Goal: Task Accomplishment & Management: Manage account settings

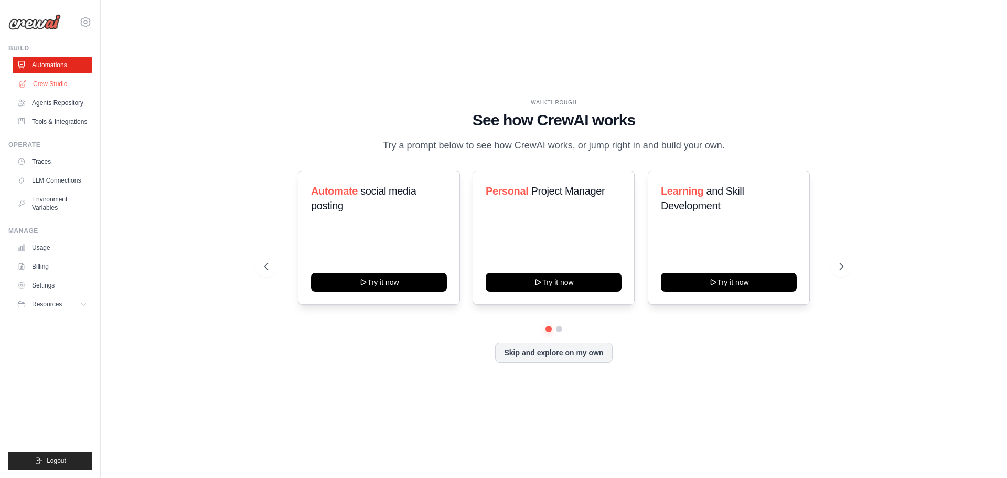
click at [57, 83] on link "Crew Studio" at bounding box center [53, 84] width 79 height 17
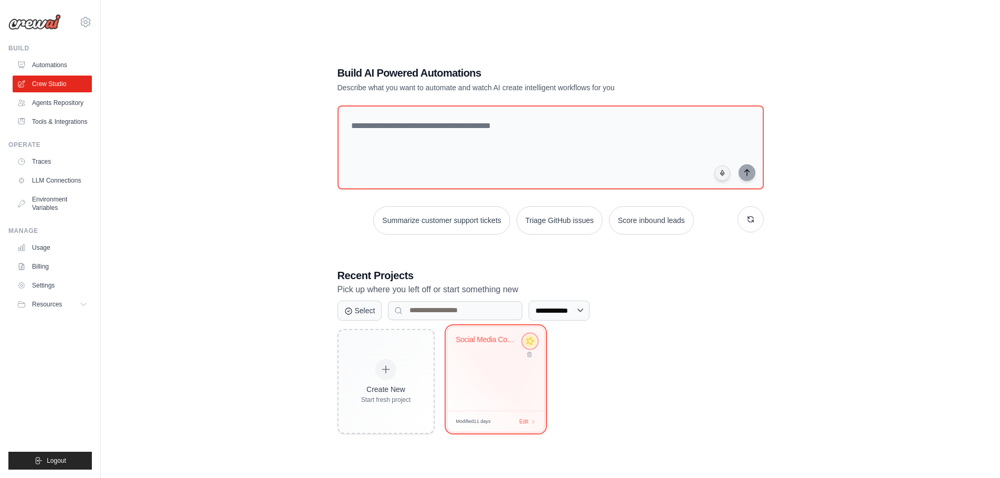
click at [530, 343] on icon at bounding box center [529, 340] width 8 height 8
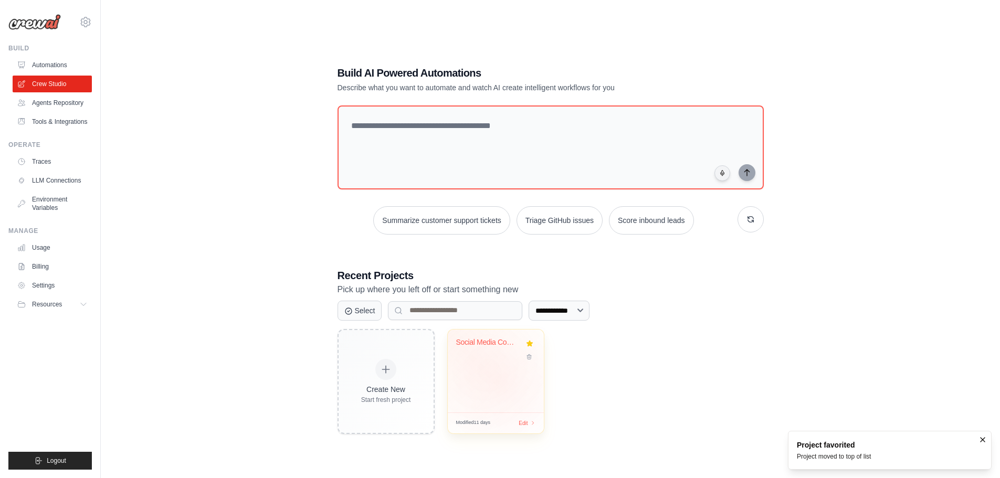
click at [497, 377] on div "Social Media Content Automation Sui..." at bounding box center [496, 371] width 96 height 83
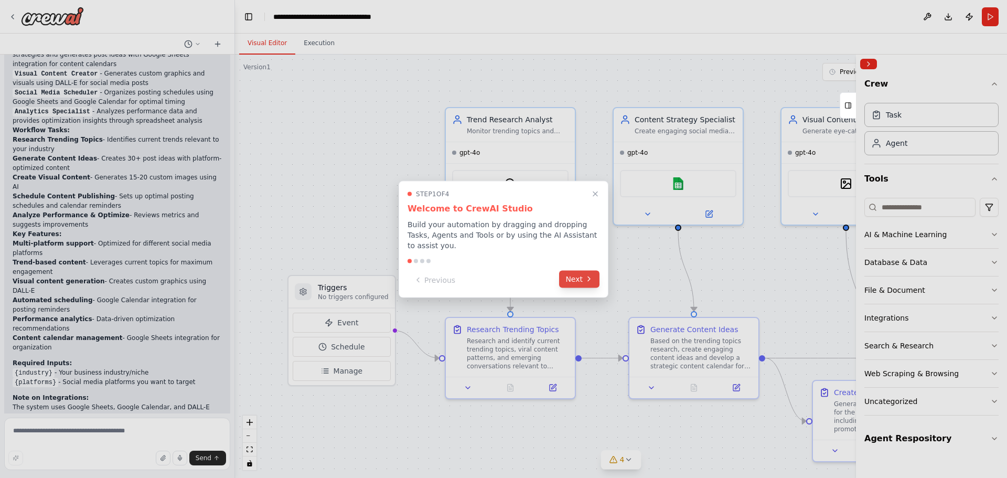
scroll to position [1254, 0]
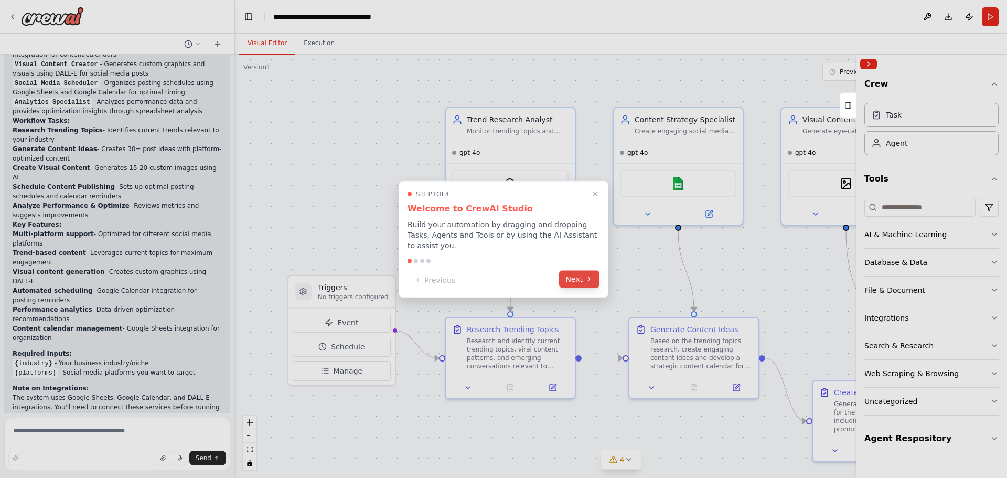
click at [578, 273] on button "Next" at bounding box center [579, 278] width 40 height 17
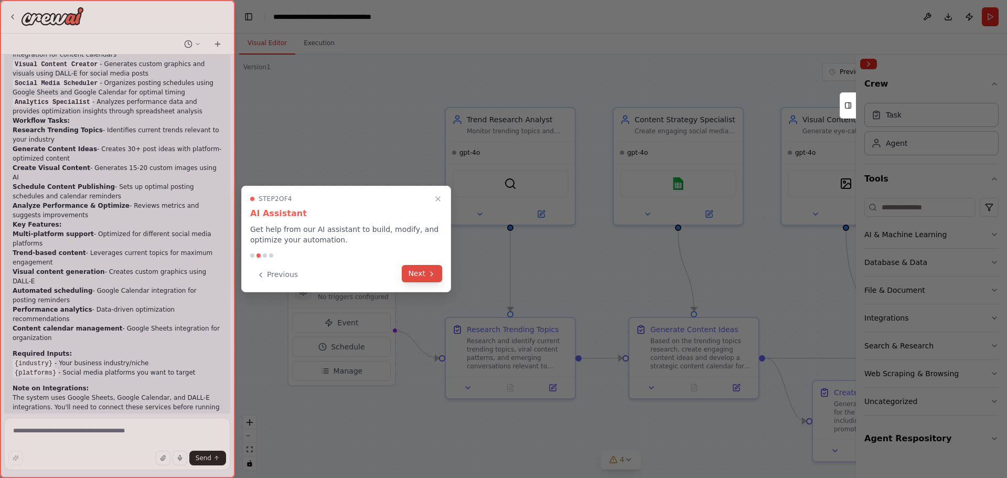
click at [415, 277] on button "Next" at bounding box center [422, 273] width 40 height 17
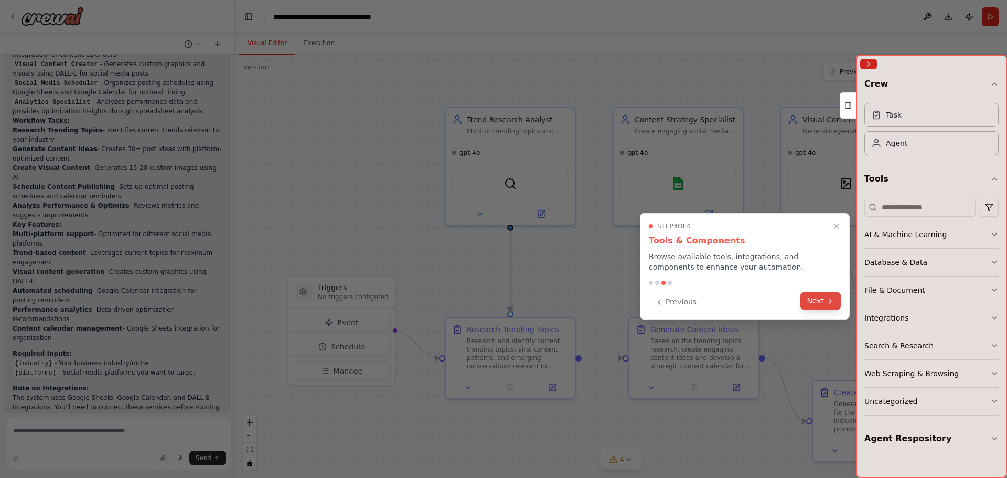
click at [827, 302] on icon at bounding box center [830, 301] width 8 height 8
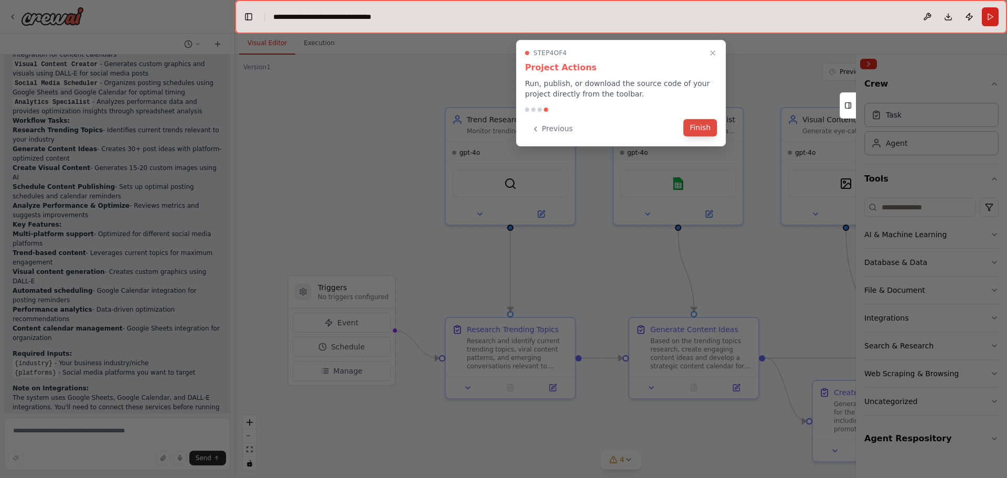
click at [702, 129] on button "Finish" at bounding box center [701, 127] width 34 height 17
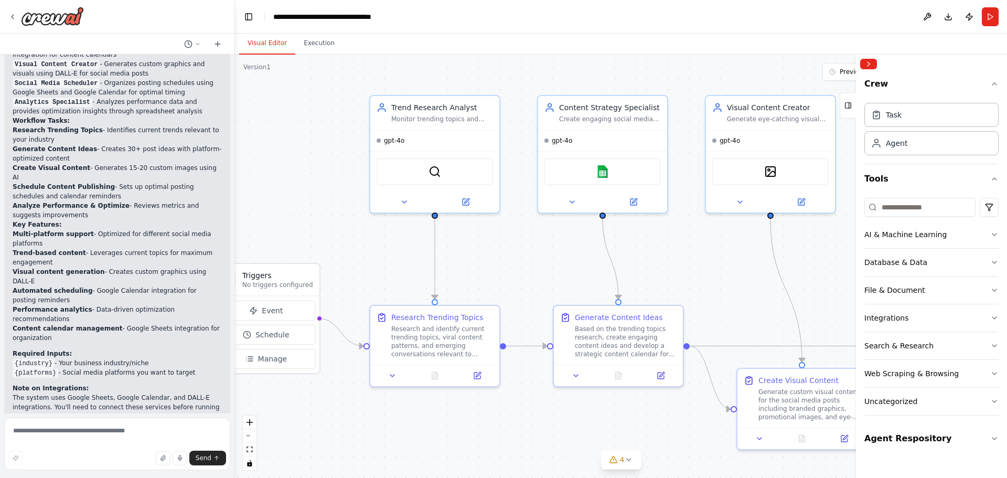
drag, startPoint x: 633, startPoint y: 258, endPoint x: 557, endPoint y: 246, distance: 76.5
click at [600, 174] on img at bounding box center [603, 169] width 13 height 13
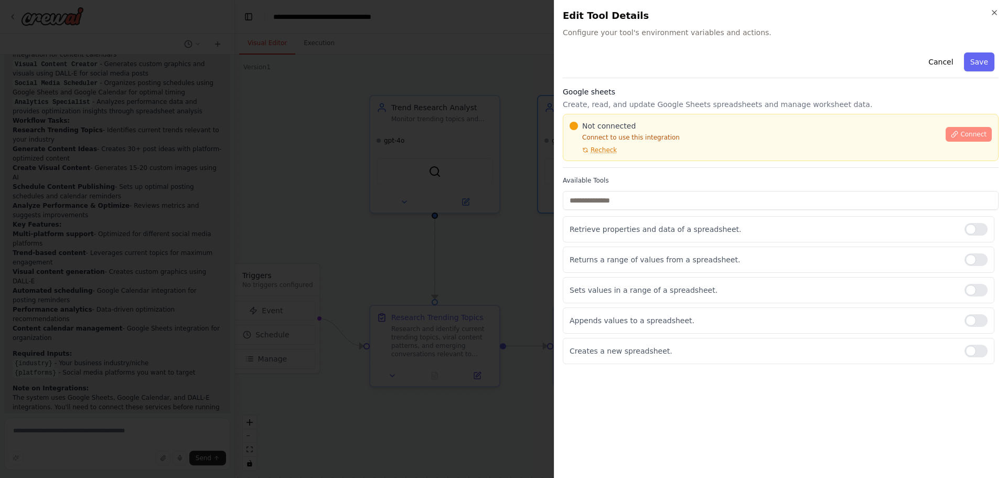
click at [974, 133] on span "Connect" at bounding box center [974, 134] width 26 height 8
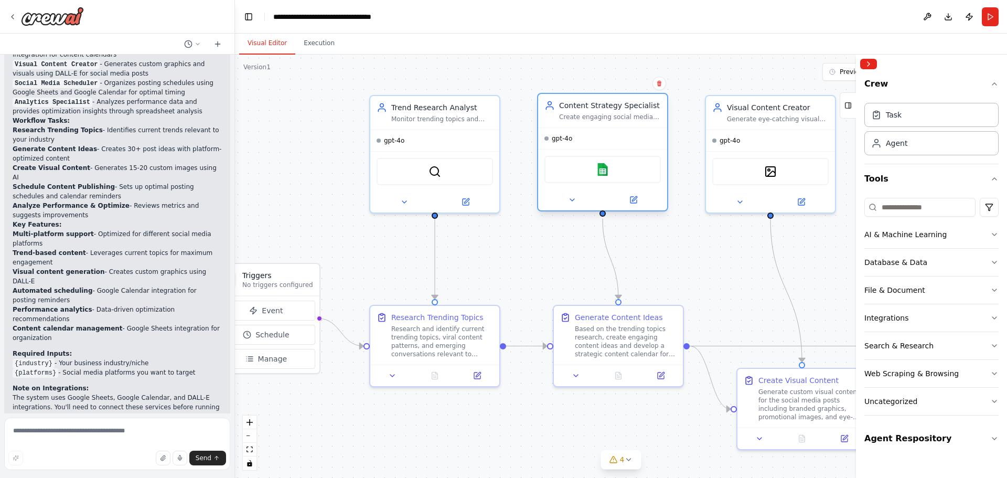
click at [599, 178] on div "Google sheets" at bounding box center [603, 169] width 116 height 27
click at [599, 113] on div "Create engaging social media content strategies and generate compelling post id…" at bounding box center [610, 117] width 102 height 8
click at [603, 177] on div "Google sheets" at bounding box center [603, 169] width 116 height 27
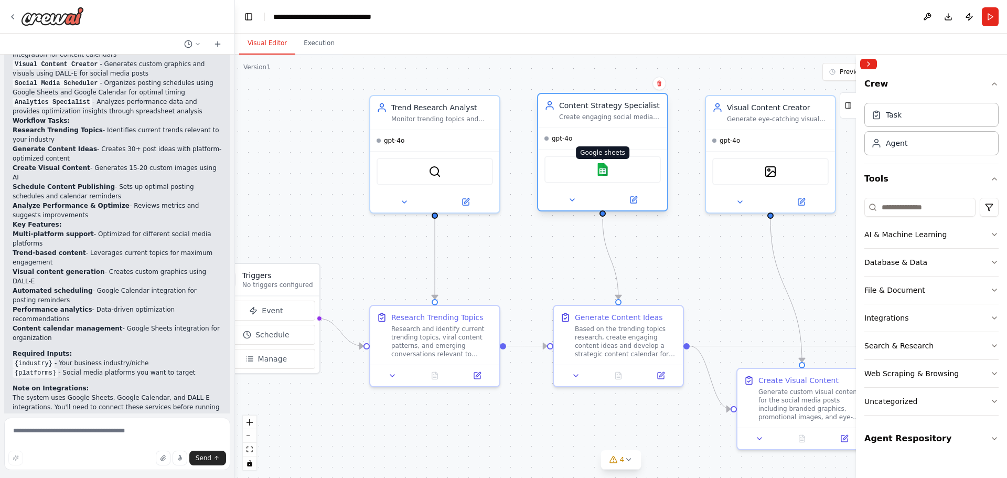
click at [598, 165] on img at bounding box center [603, 169] width 13 height 13
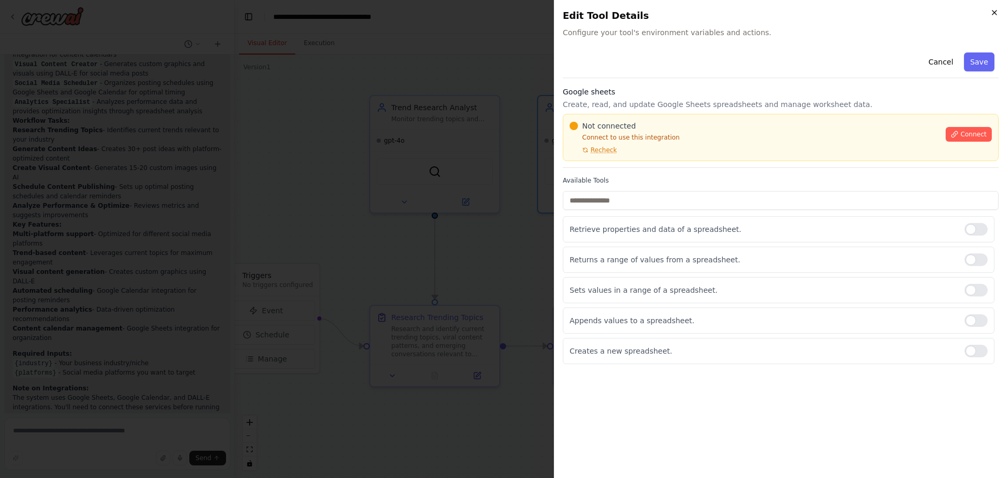
click at [993, 11] on icon "button" at bounding box center [995, 12] width 8 height 8
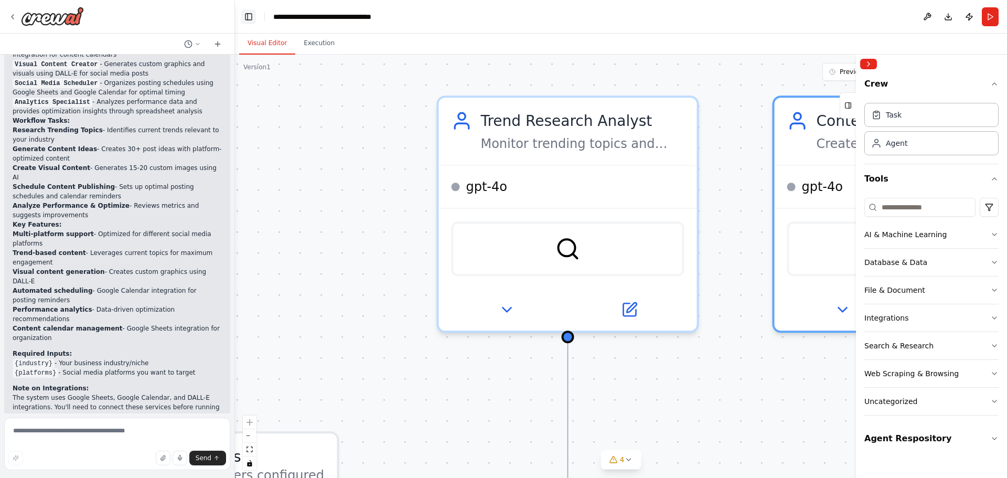
click at [246, 14] on button "Toggle Left Sidebar" at bounding box center [248, 16] width 15 height 15
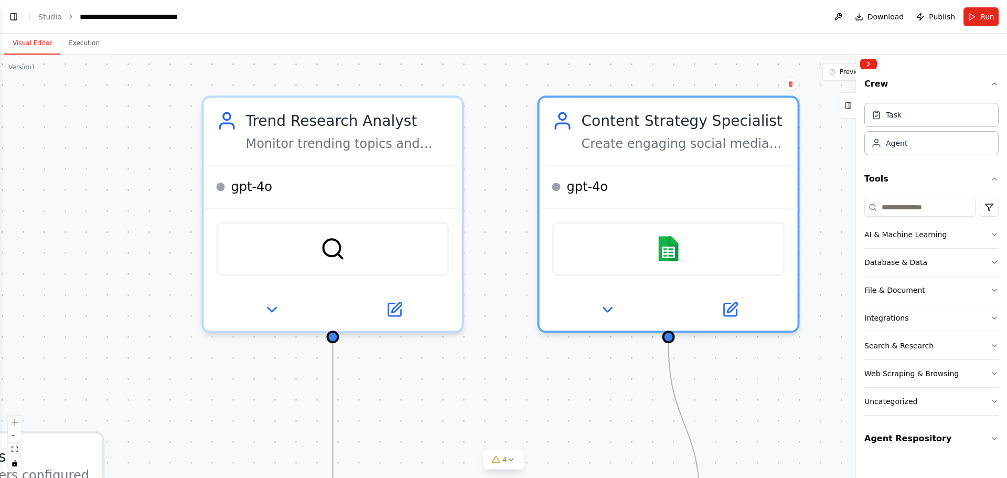
click at [10, 16] on button "Toggle Left Sidebar" at bounding box center [13, 16] width 15 height 15
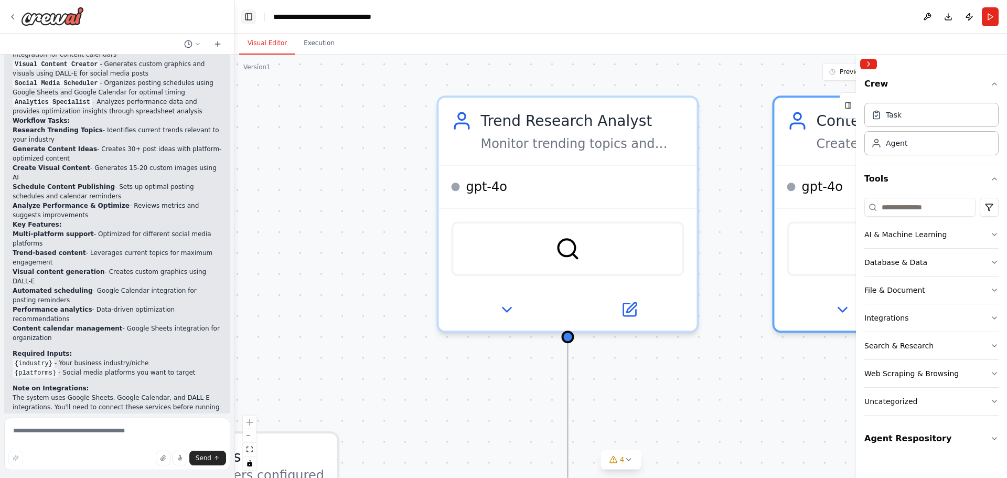
drag, startPoint x: 257, startPoint y: 18, endPoint x: 247, endPoint y: 12, distance: 11.5
click at [257, 18] on header "**********" at bounding box center [621, 17] width 772 height 34
click at [247, 12] on button "Toggle Left Sidebar" at bounding box center [248, 16] width 15 height 15
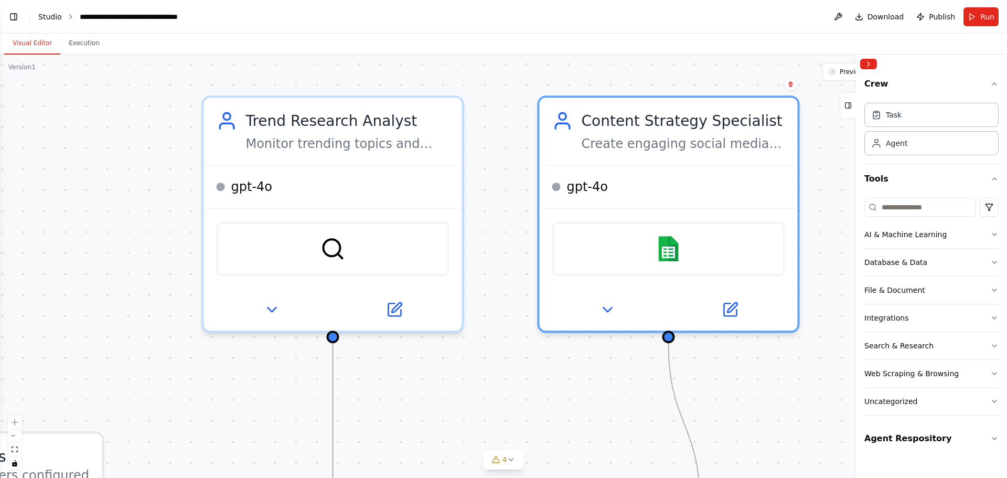
click at [51, 16] on link "Studio" at bounding box center [50, 17] width 24 height 8
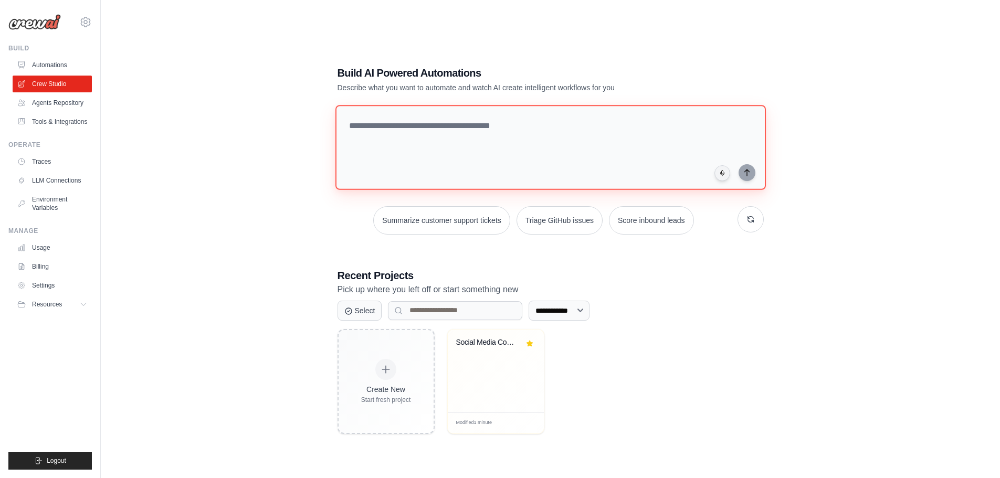
click at [409, 139] on textarea at bounding box center [550, 147] width 430 height 85
click at [56, 176] on link "LLM Connections" at bounding box center [53, 180] width 79 height 17
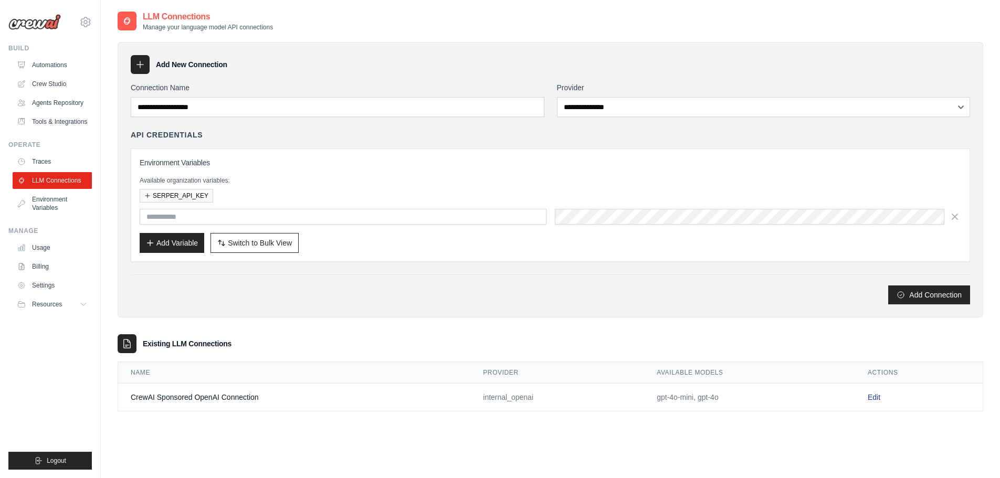
click at [871, 400] on link "Edit" at bounding box center [873, 397] width 13 height 8
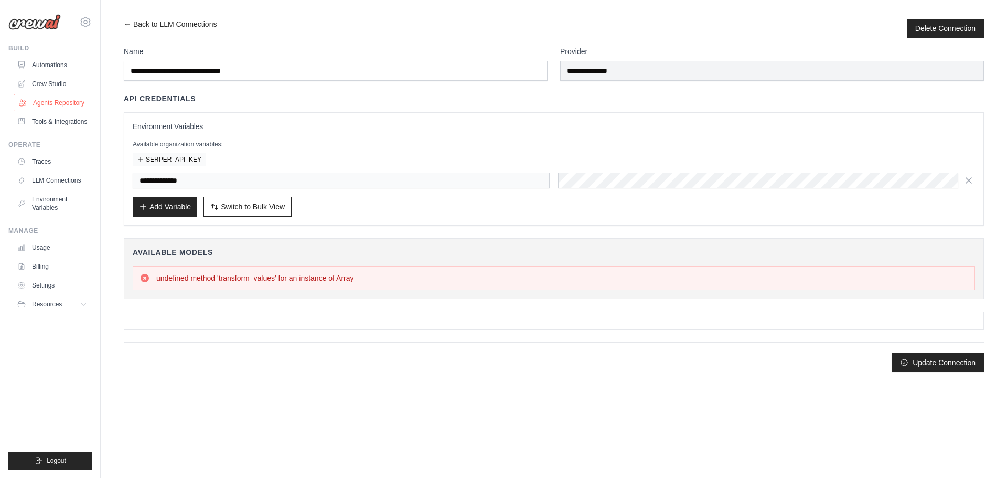
click at [55, 102] on link "Agents Repository" at bounding box center [53, 102] width 79 height 17
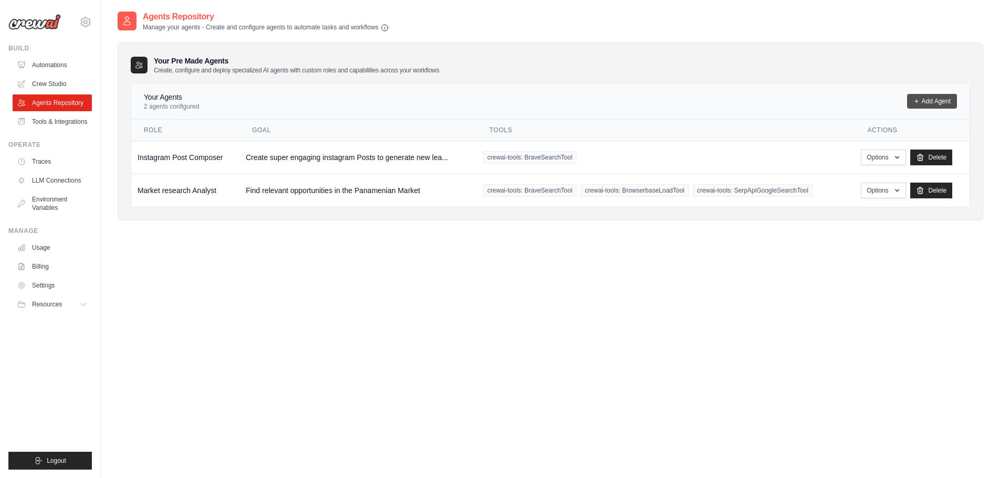
click at [929, 101] on link "Add Agent" at bounding box center [932, 101] width 50 height 15
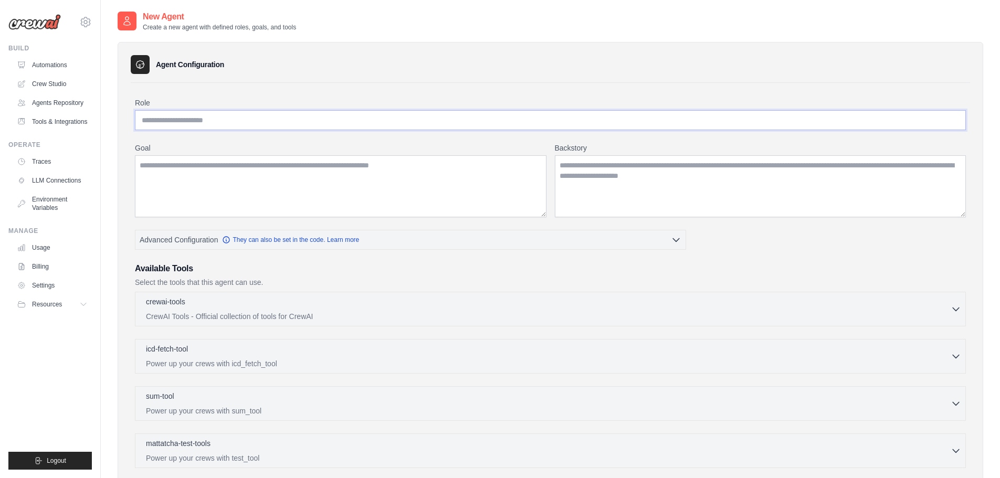
click at [207, 121] on input "Role" at bounding box center [550, 120] width 831 height 20
type input "*"
type input "**********"
click at [168, 165] on textarea "Goal" at bounding box center [340, 186] width 411 height 62
click at [232, 175] on textarea "Goal" at bounding box center [340, 186] width 411 height 62
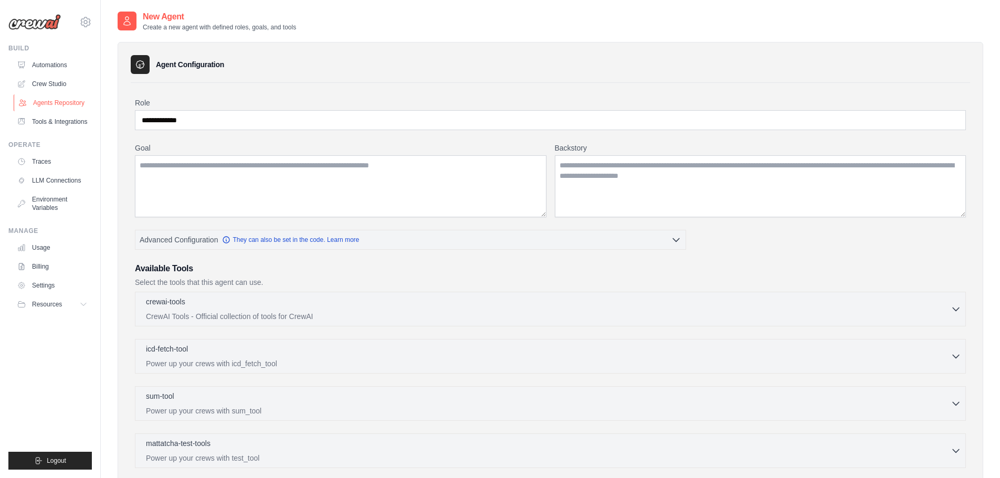
click at [68, 104] on link "Agents Repository" at bounding box center [53, 102] width 79 height 17
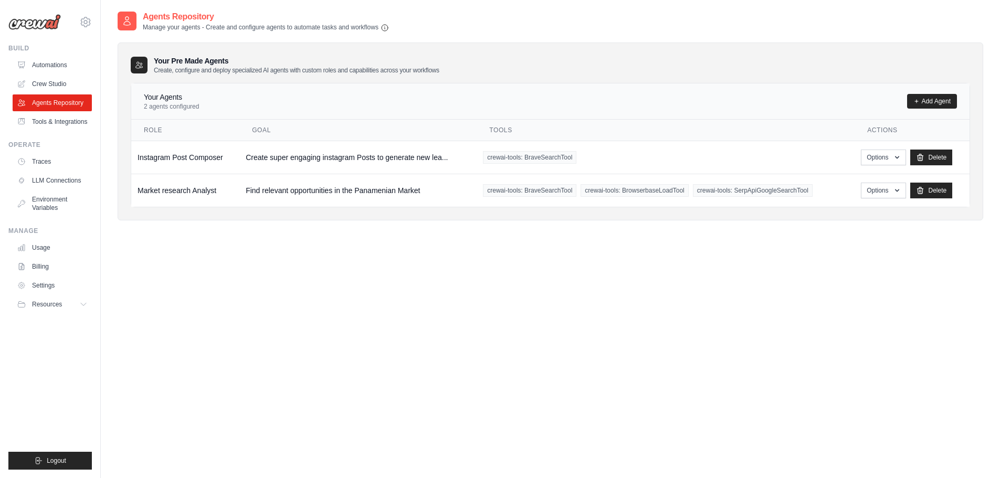
click at [59, 122] on link "Tools & Integrations" at bounding box center [52, 121] width 79 height 17
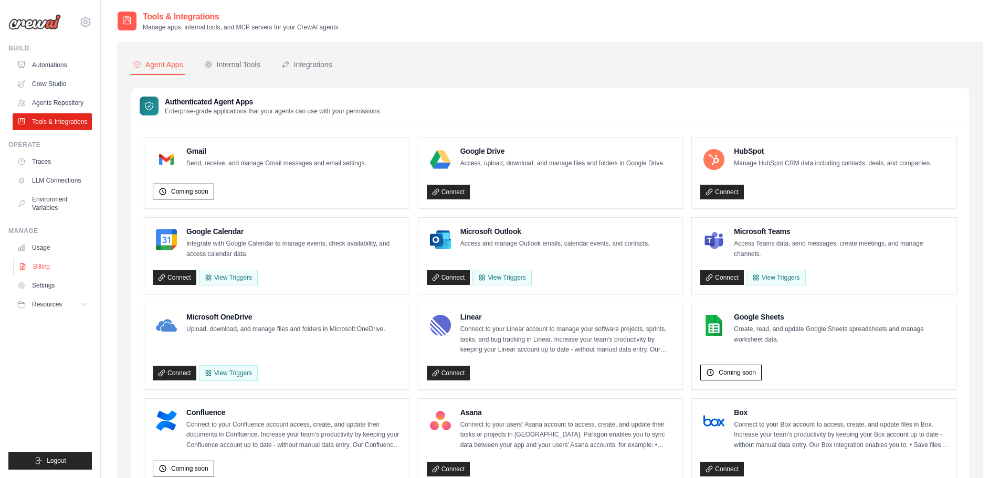
click at [35, 266] on link "Billing" at bounding box center [53, 266] width 79 height 17
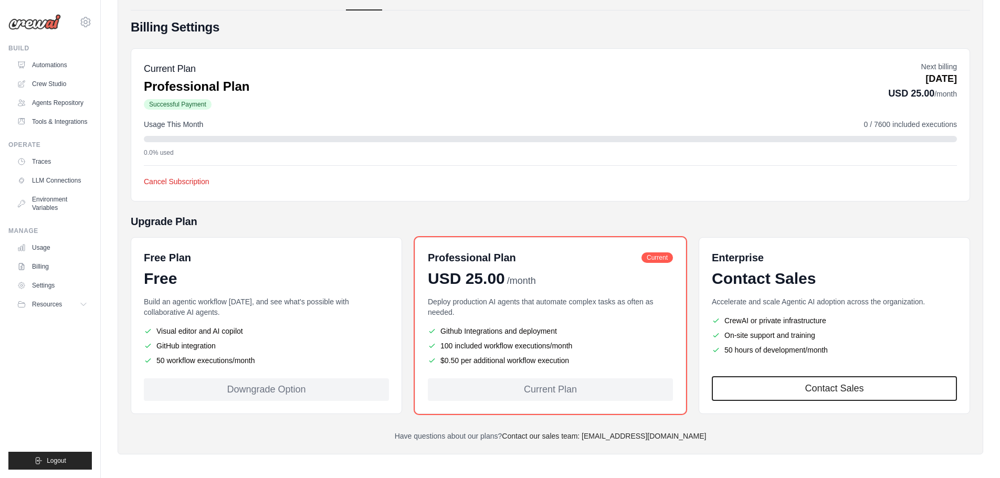
scroll to position [77, 0]
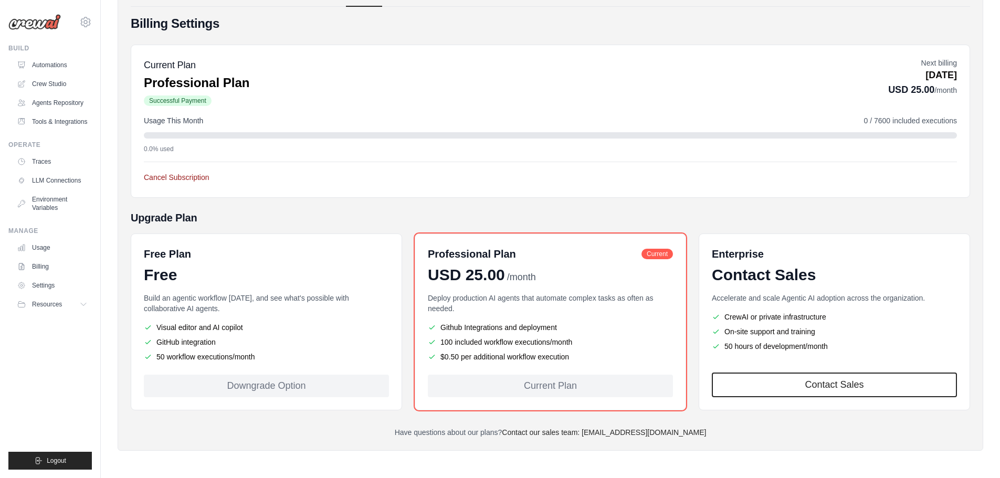
click at [162, 175] on button "Cancel Subscription" at bounding box center [177, 177] width 66 height 10
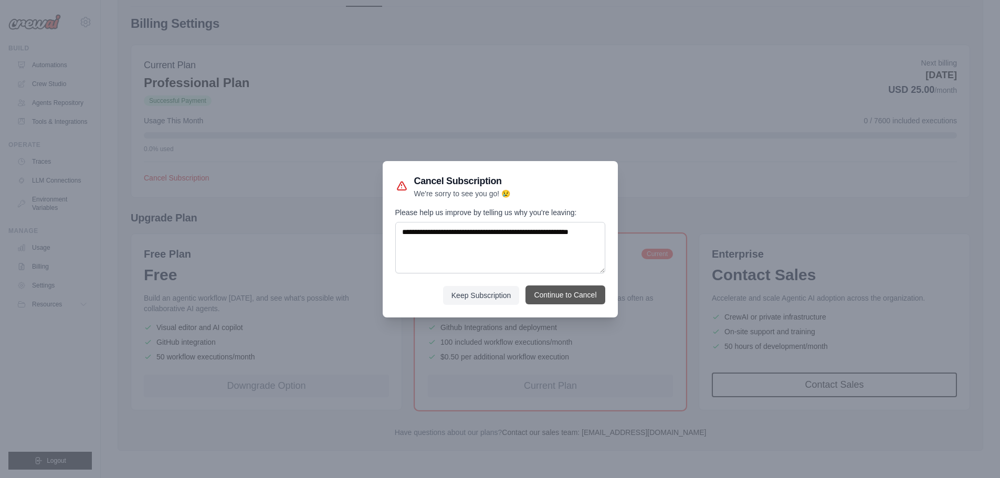
click at [572, 298] on button "Continue to Cancel" at bounding box center [564, 294] width 79 height 19
click at [568, 295] on button "Continue to Cancel" at bounding box center [564, 294] width 79 height 19
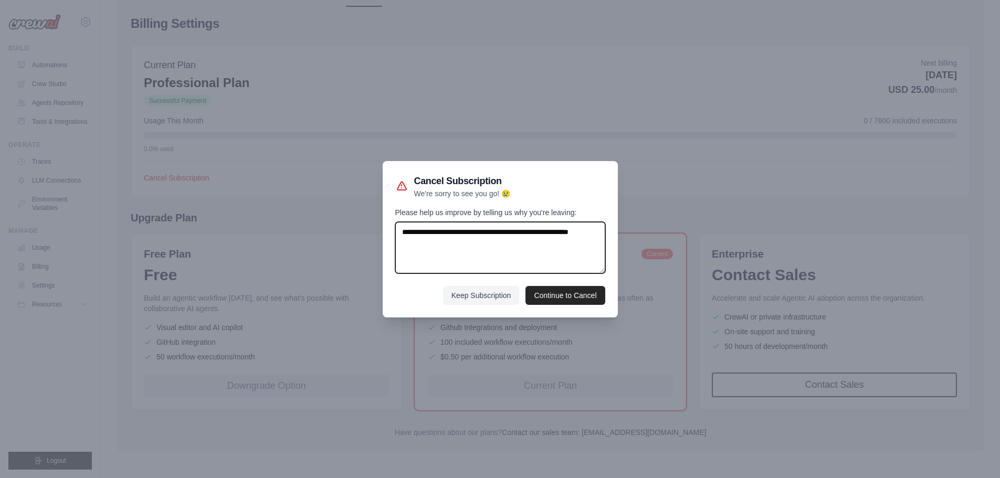
click at [481, 241] on textarea "Please help us improve by telling us why you're leaving:" at bounding box center [500, 247] width 210 height 51
type textarea "**********"
click at [553, 293] on button "Continue to Cancel" at bounding box center [564, 295] width 79 height 19
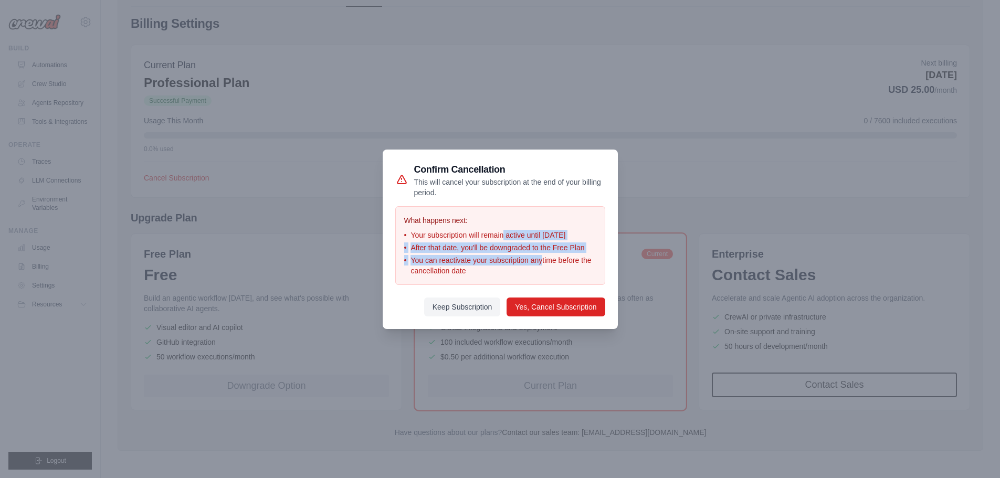
drag, startPoint x: 503, startPoint y: 226, endPoint x: 542, endPoint y: 268, distance: 57.2
click at [542, 268] on ul "• Your subscription will remain active until November 03, 2025 • After that dat…" at bounding box center [500, 253] width 192 height 46
click at [563, 316] on button "Yes, Cancel Subscription" at bounding box center [555, 306] width 98 height 19
click at [548, 313] on button "Yes, Cancel Subscription" at bounding box center [555, 306] width 98 height 19
click at [569, 261] on span "You can reactivate your subscription anytime before the cancellation date" at bounding box center [502, 265] width 185 height 21
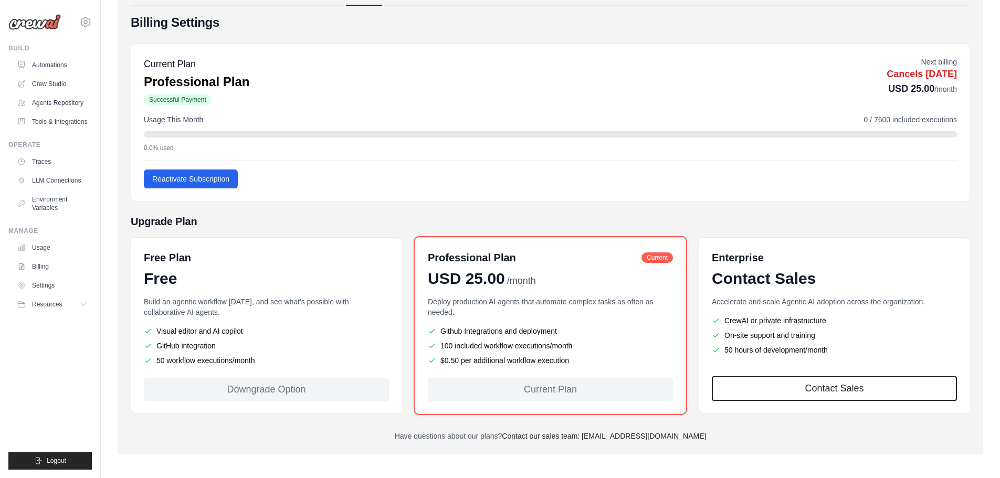
scroll to position [117, 0]
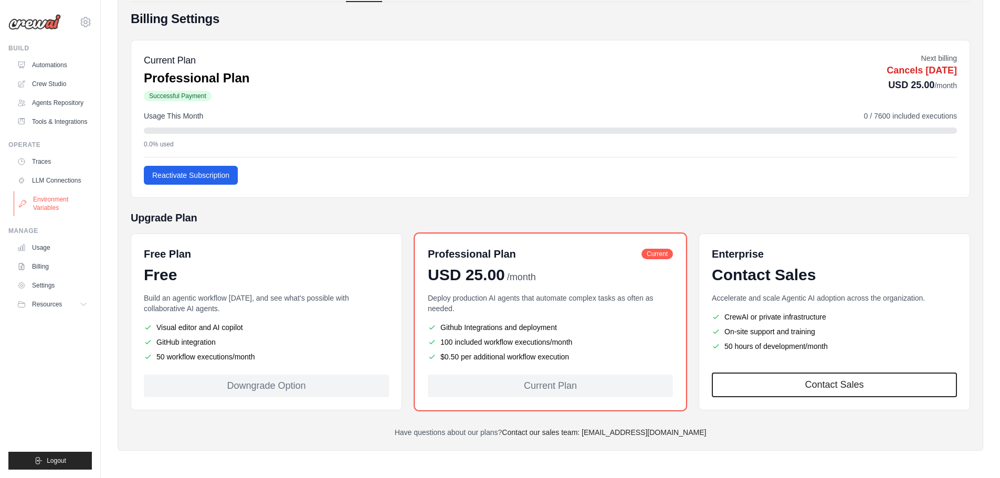
click at [40, 204] on link "Environment Variables" at bounding box center [53, 203] width 79 height 25
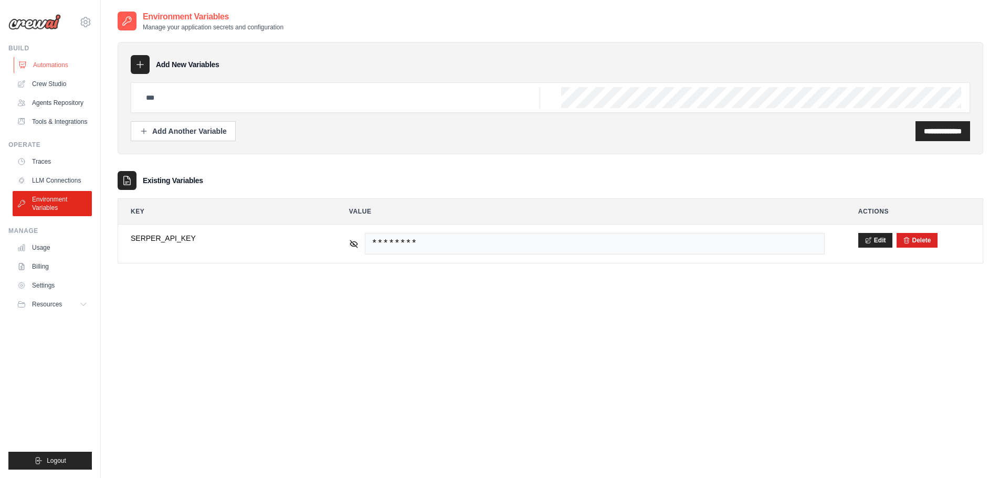
click at [52, 65] on link "Automations" at bounding box center [53, 65] width 79 height 17
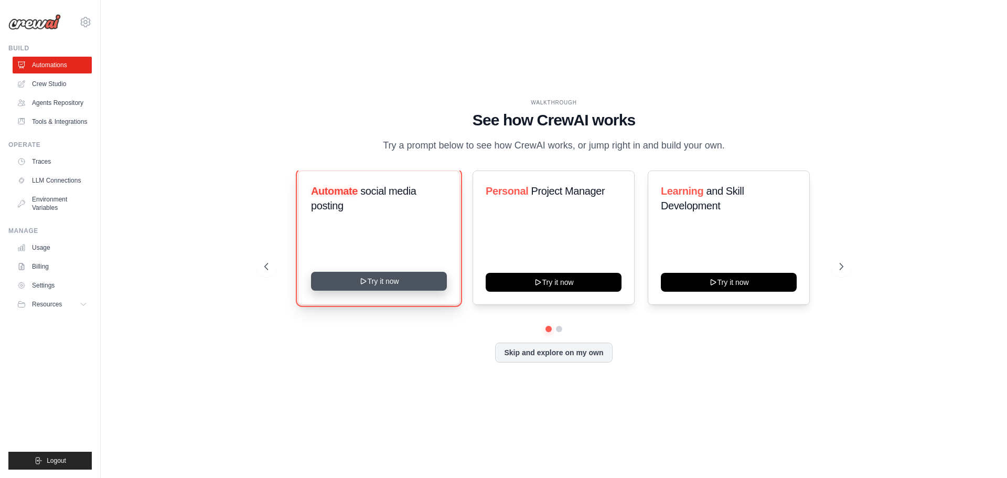
click at [385, 288] on button "Try it now" at bounding box center [379, 281] width 136 height 19
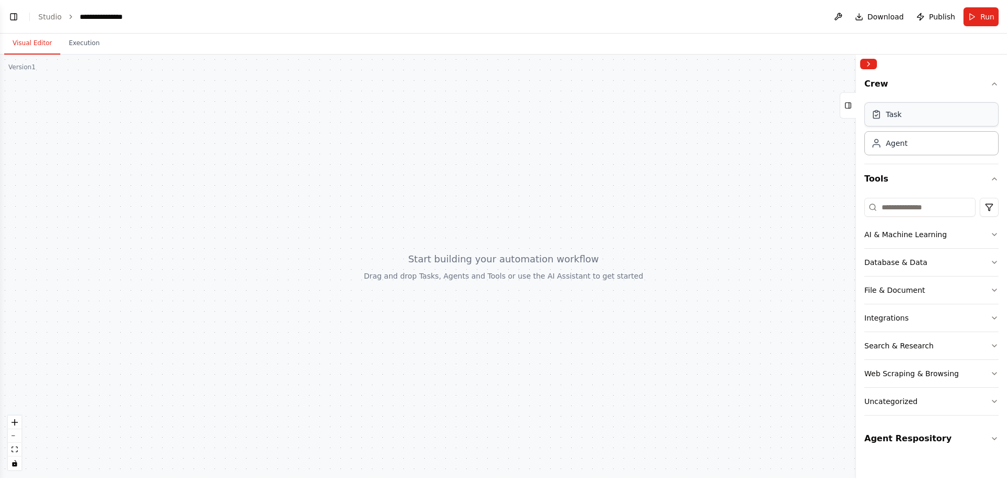
click at [891, 116] on div "Task" at bounding box center [894, 114] width 16 height 10
click at [510, 457] on icon at bounding box center [511, 459] width 8 height 8
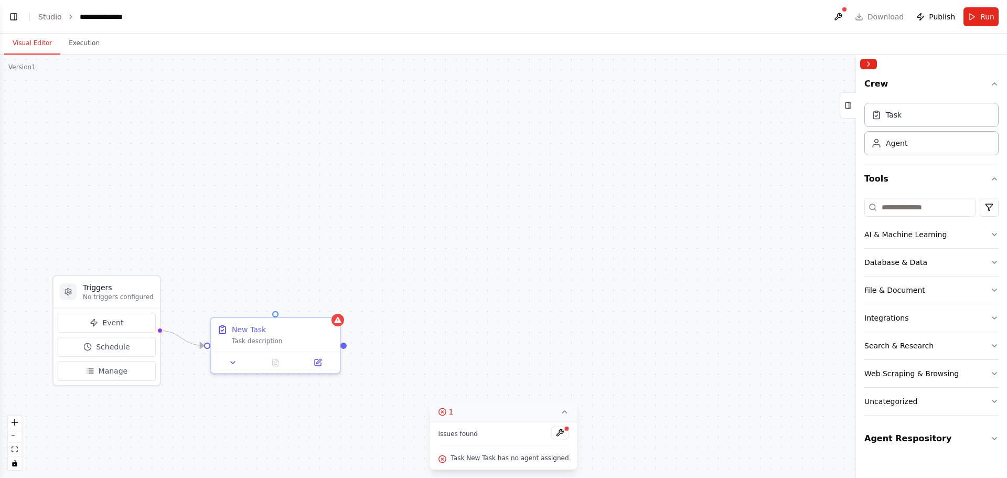
scroll to position [20, 0]
drag, startPoint x: 284, startPoint y: 341, endPoint x: 327, endPoint y: 291, distance: 66.6
click at [327, 291] on div "New Task Task description" at bounding box center [317, 280] width 129 height 34
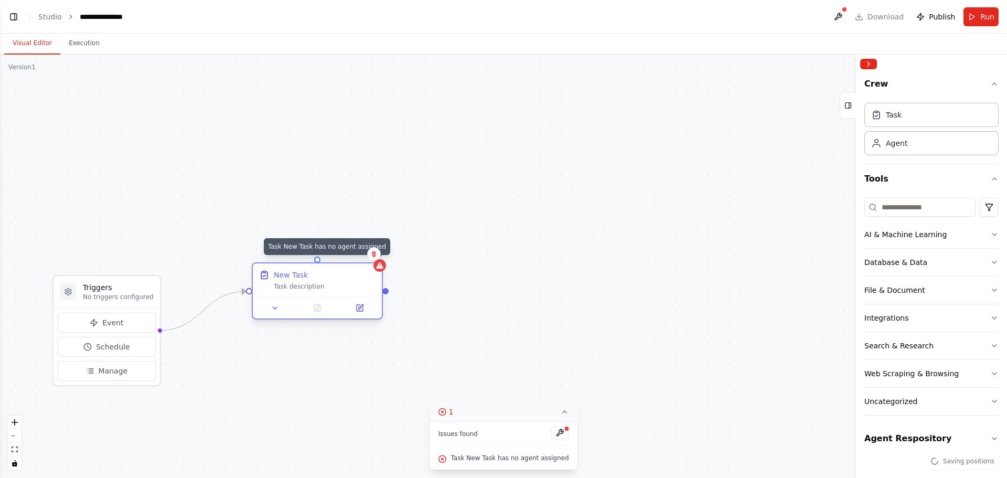
scroll to position [41, 0]
click at [308, 287] on div "Task description" at bounding box center [325, 286] width 102 height 8
click at [908, 148] on div "Agent" at bounding box center [932, 143] width 134 height 24
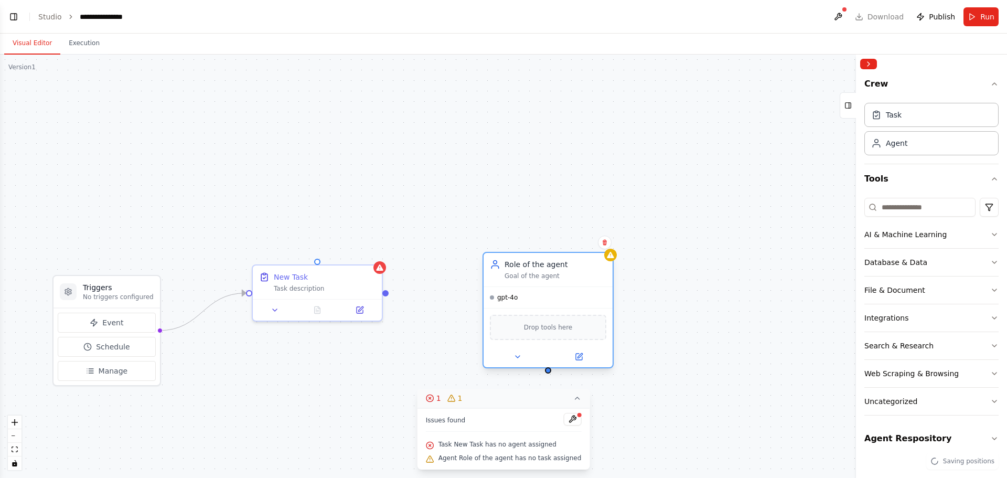
drag, startPoint x: 489, startPoint y: 371, endPoint x: 529, endPoint y: 273, distance: 106.1
click at [529, 273] on div "Goal of the agent" at bounding box center [556, 276] width 102 height 8
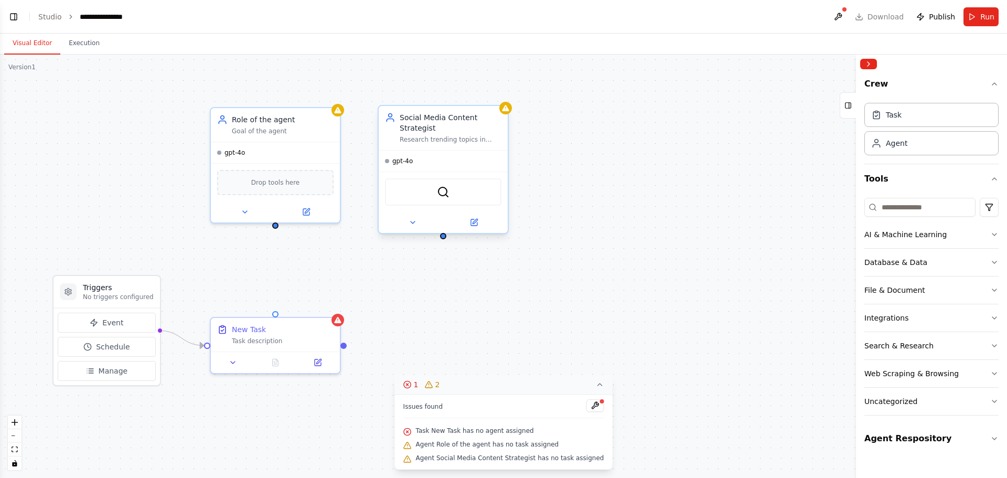
scroll to position [218, 0]
drag, startPoint x: 275, startPoint y: 314, endPoint x: 278, endPoint y: 226, distance: 87.7
click at [278, 226] on div "Triggers No triggers configured Event Schedule Manage New Task Task description…" at bounding box center [503, 266] width 1007 height 423
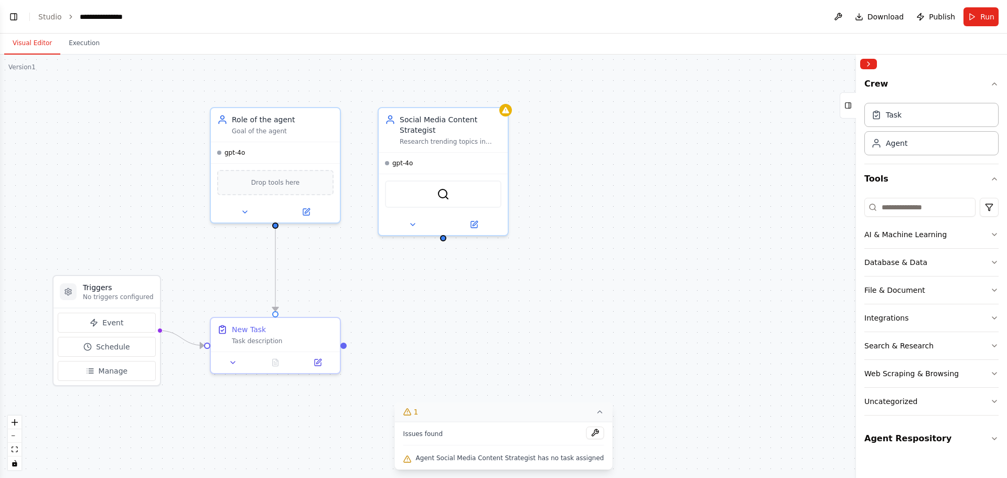
scroll to position [273, 0]
click at [232, 363] on icon at bounding box center [233, 360] width 8 height 8
drag, startPoint x: 195, startPoint y: 343, endPoint x: 224, endPoint y: 162, distance: 182.8
click at [224, 162] on div ".deletable-edge-delete-btn { width: 20px; height: 20px; border: 0px solid #ffff…" at bounding box center [503, 266] width 1007 height 423
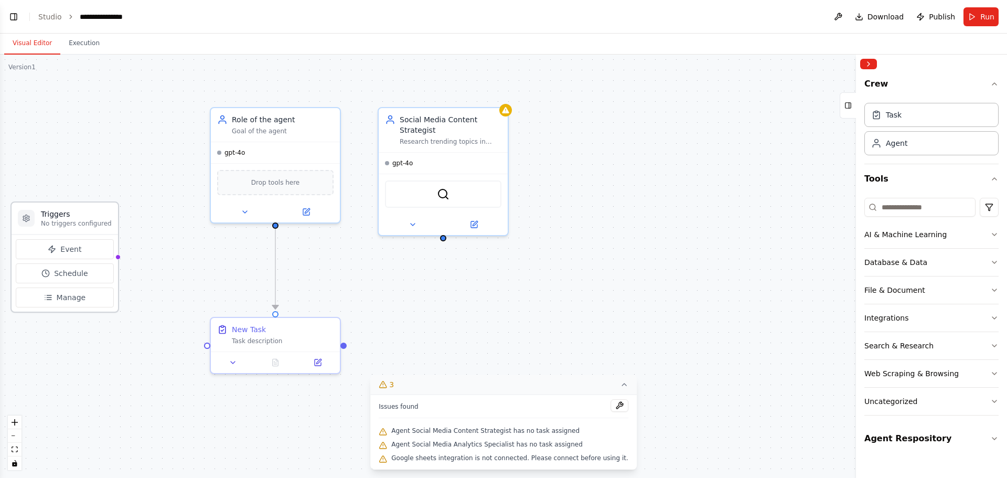
scroll to position [347, 0]
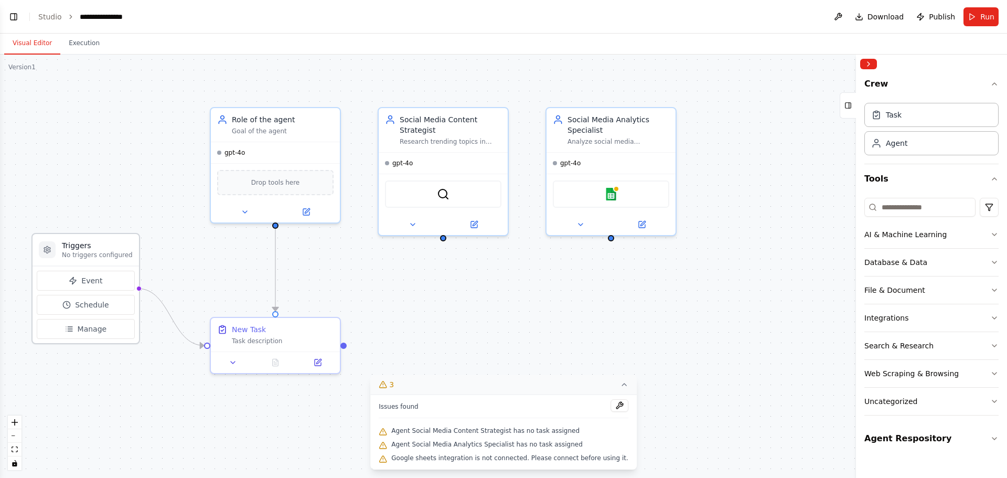
drag, startPoint x: 115, startPoint y: 290, endPoint x: 96, endPoint y: 249, distance: 45.8
click at [96, 249] on h3 "Triggers" at bounding box center [97, 245] width 71 height 10
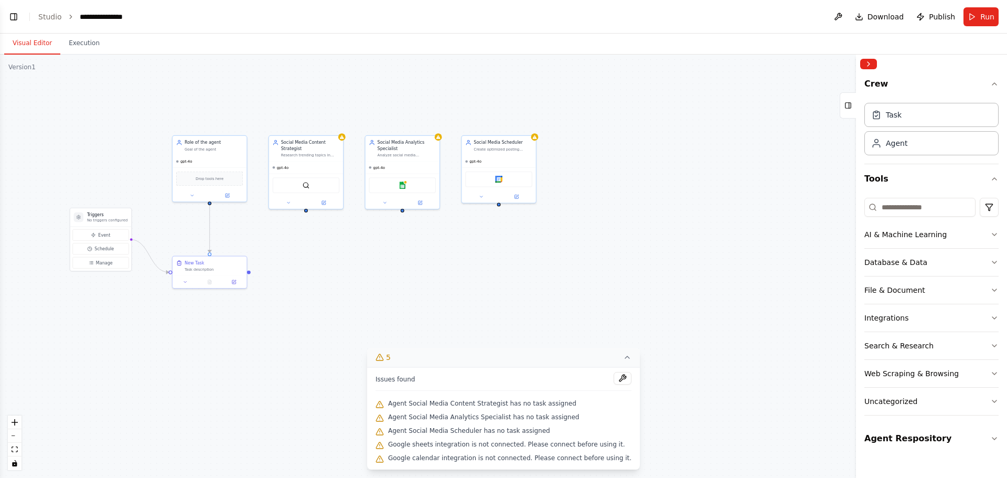
drag, startPoint x: 688, startPoint y: 310, endPoint x: 456, endPoint y: 263, distance: 236.7
